Goal: Task Accomplishment & Management: Manage account settings

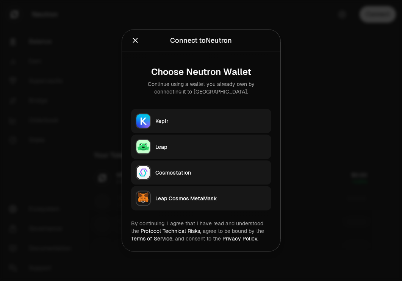
click at [231, 115] on button "Keplr" at bounding box center [201, 121] width 140 height 24
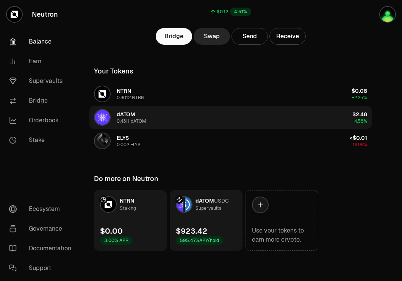
scroll to position [83, 0]
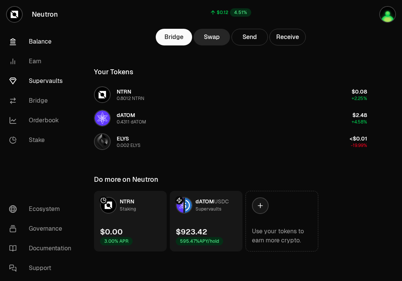
click at [36, 86] on link "Supervaults" at bounding box center [42, 81] width 79 height 20
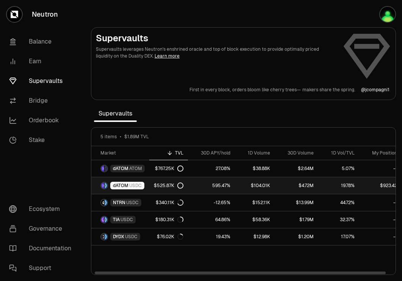
click at [142, 183] on div "dATOM USDC" at bounding box center [127, 186] width 34 height 8
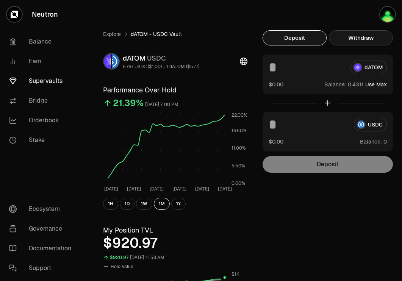
click at [375, 37] on button "Withdraw" at bounding box center [361, 37] width 64 height 15
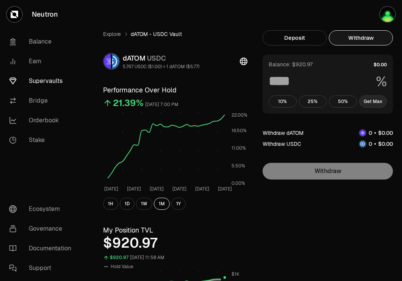
click at [373, 101] on button "Get Max" at bounding box center [373, 101] width 28 height 12
type input "***"
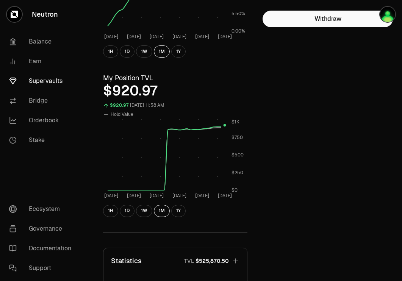
scroll to position [98, 0]
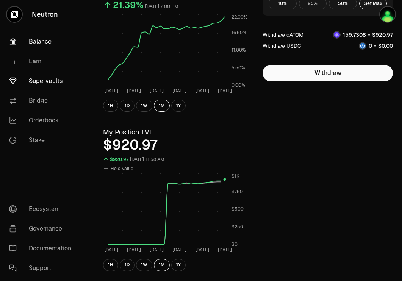
click at [51, 41] on link "Balance" at bounding box center [42, 42] width 79 height 20
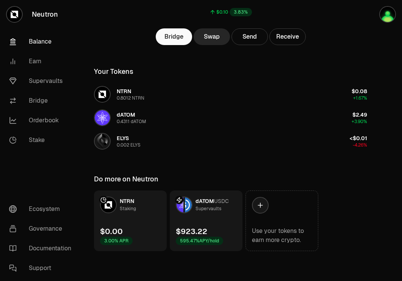
scroll to position [82, 0]
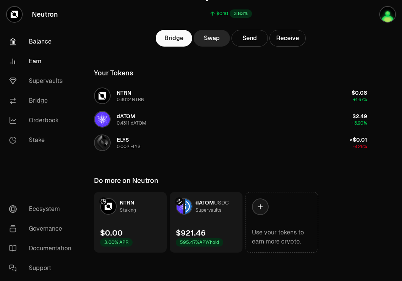
click at [33, 61] on link "Earn" at bounding box center [42, 62] width 79 height 20
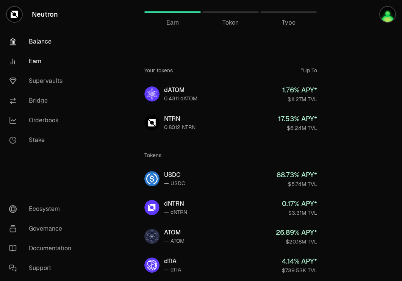
click at [45, 38] on link "Balance" at bounding box center [42, 42] width 79 height 20
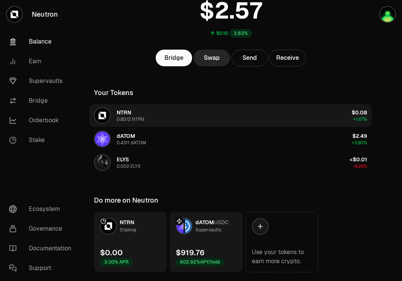
scroll to position [79, 0]
